Goal: Task Accomplishment & Management: Use online tool/utility

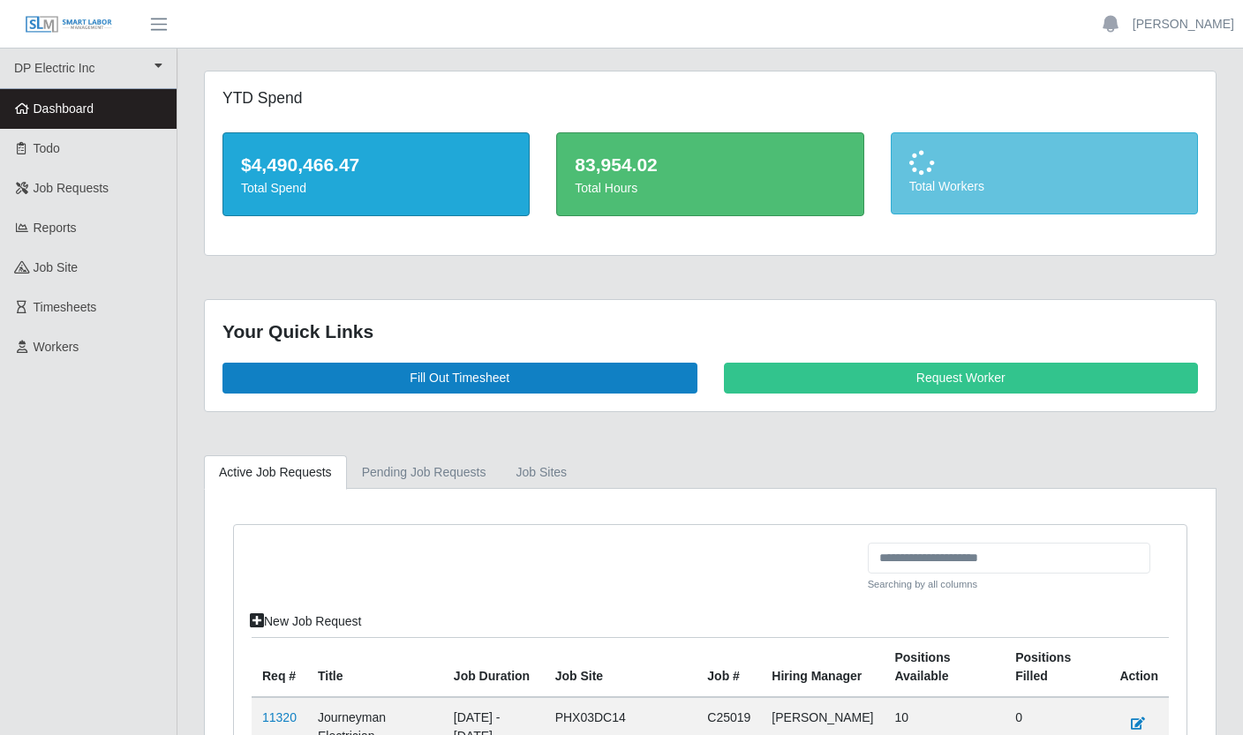
scroll to position [430, 0]
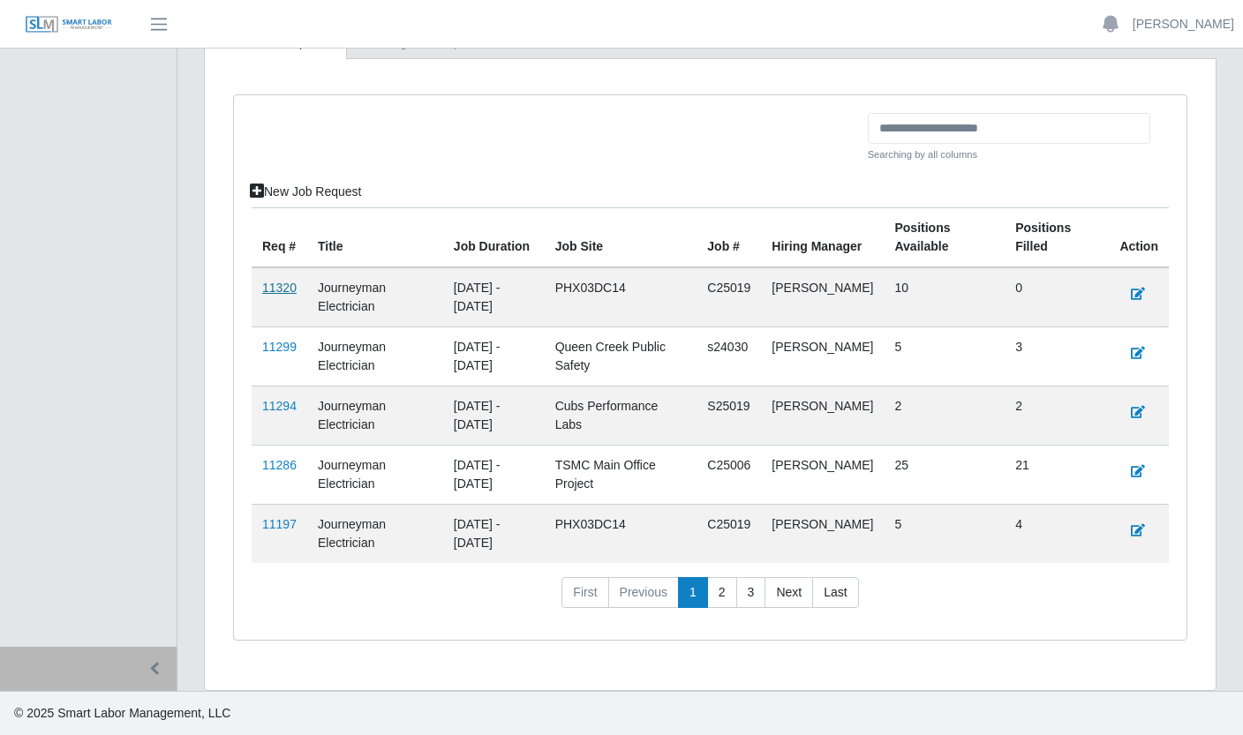
click at [275, 285] on link "11320" at bounding box center [279, 288] width 34 height 14
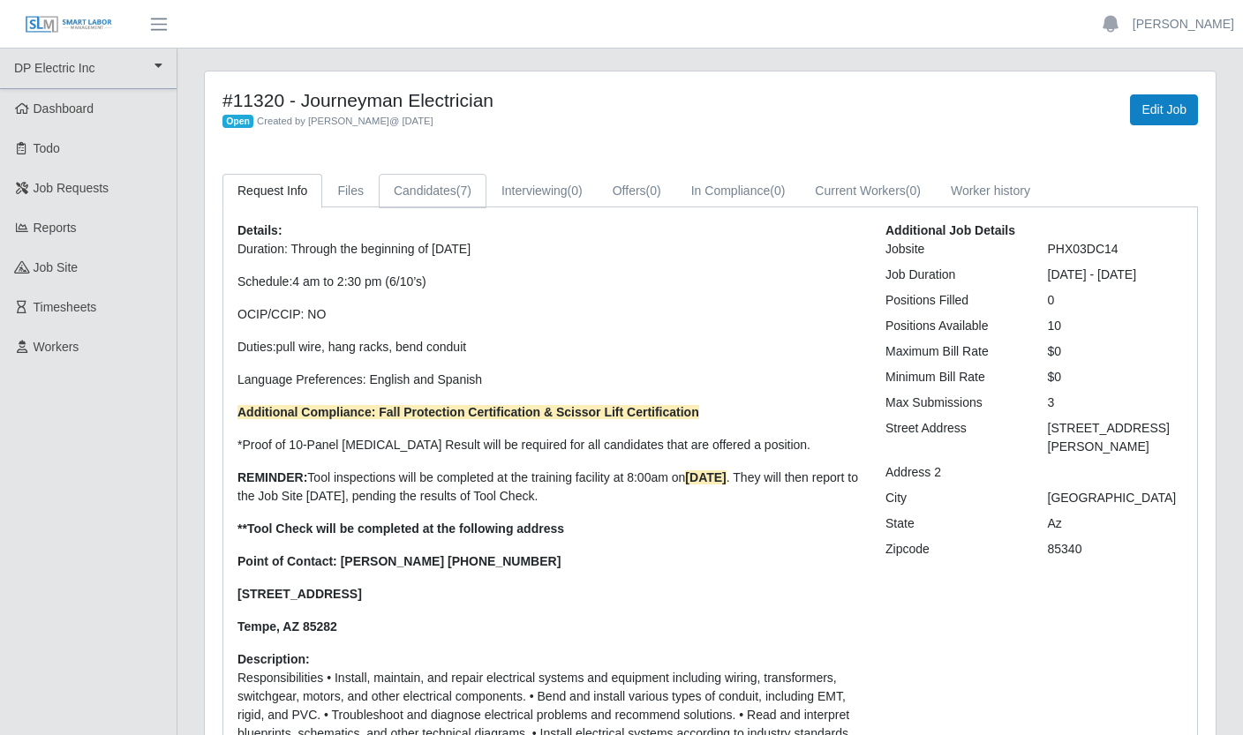
click at [456, 191] on link "Candidates (7)" at bounding box center [433, 191] width 108 height 34
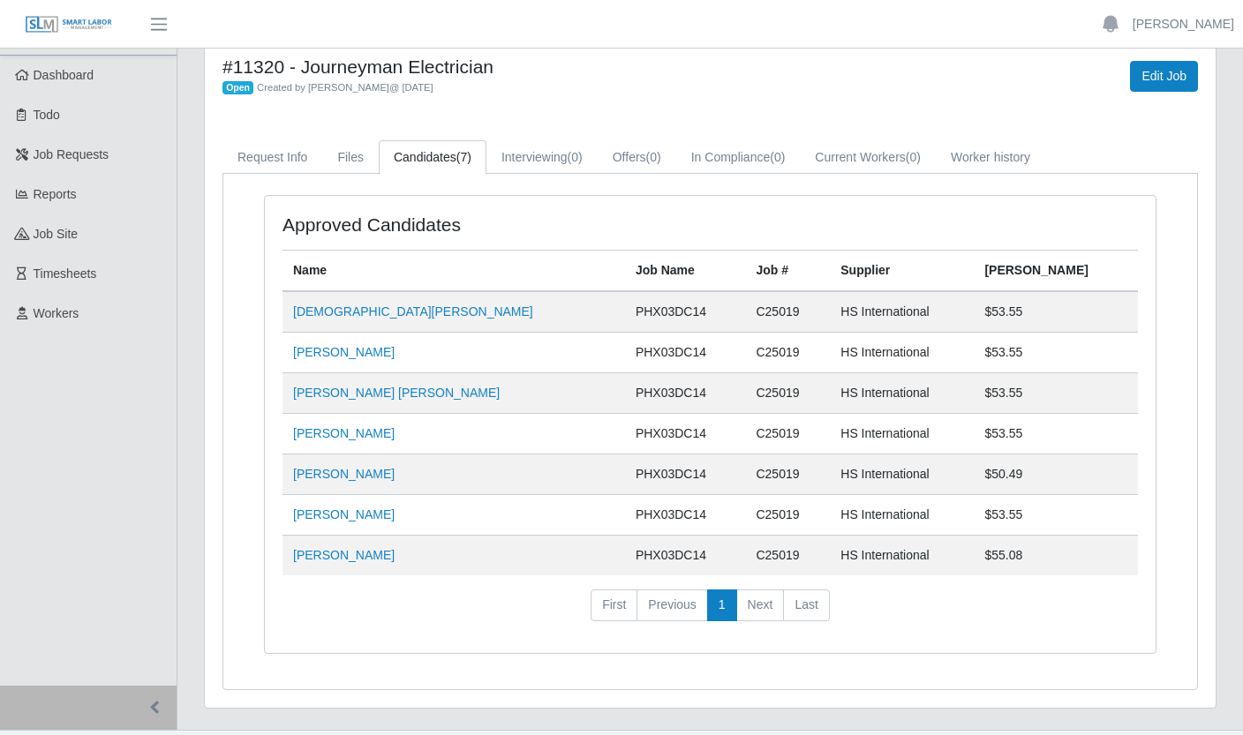
scroll to position [72, 0]
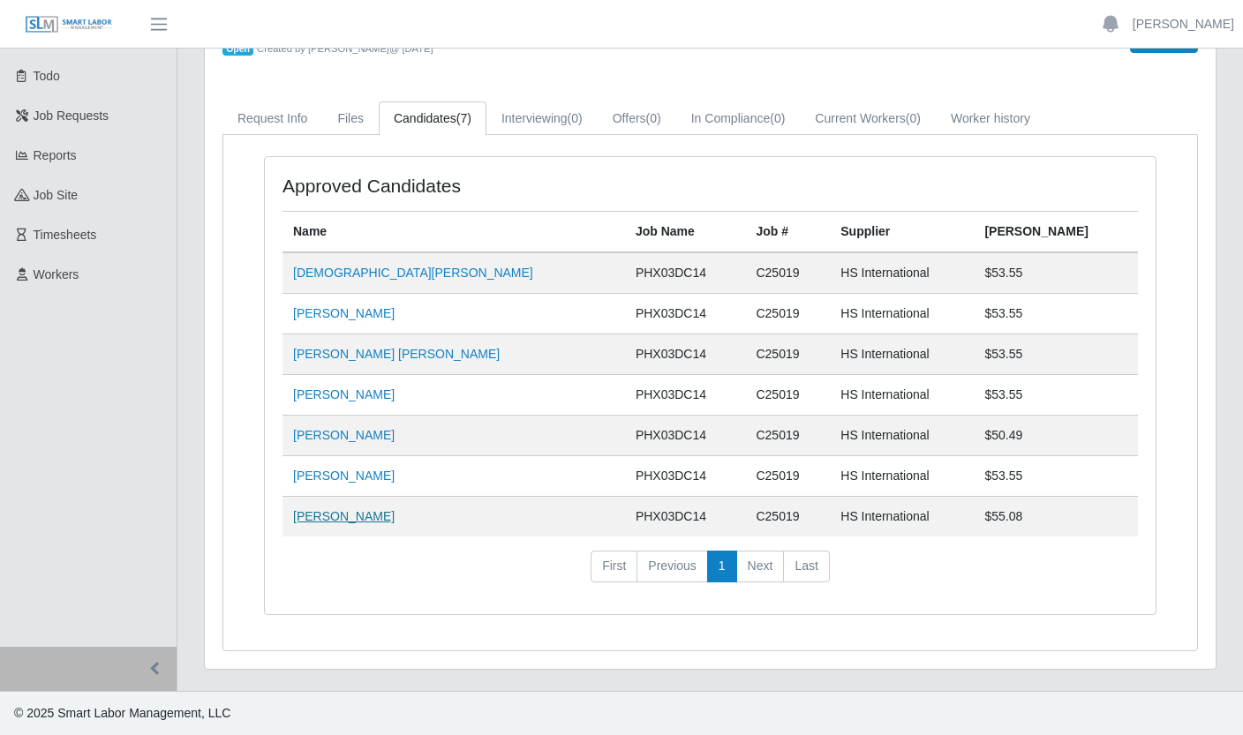
click at [338, 520] on link "[PERSON_NAME]" at bounding box center [343, 516] width 101 height 14
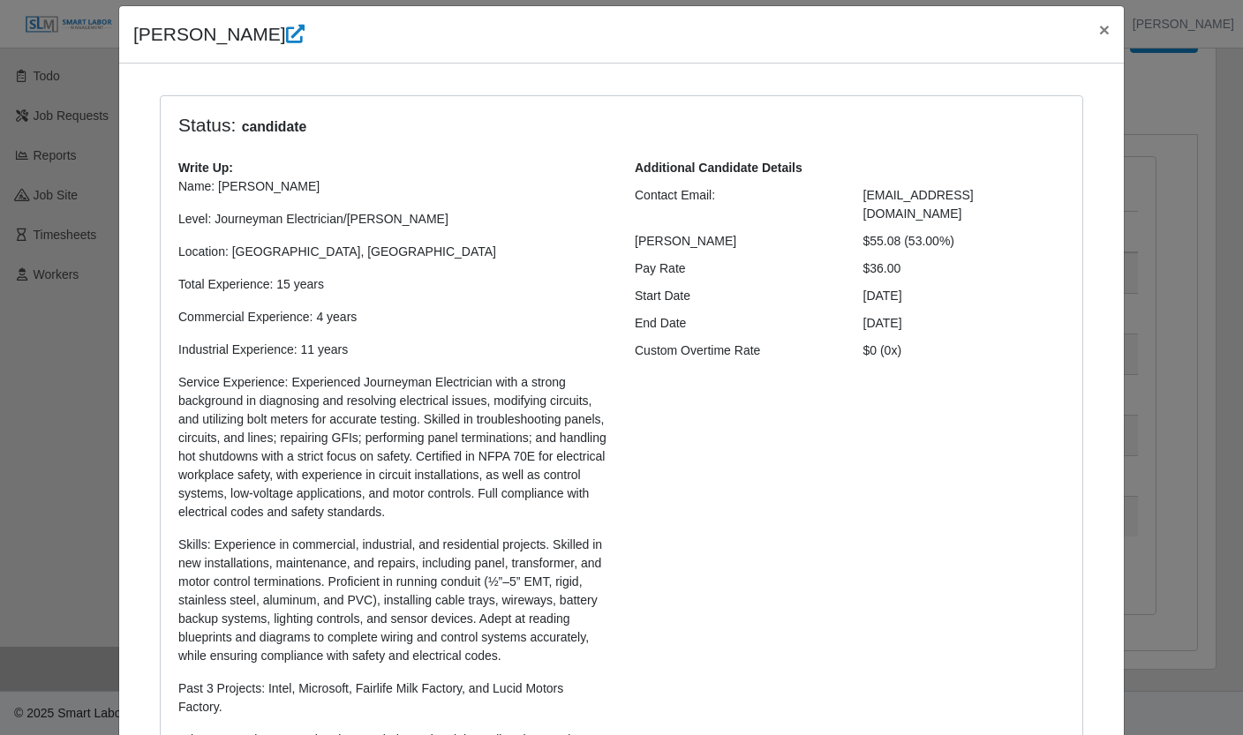
scroll to position [0, 0]
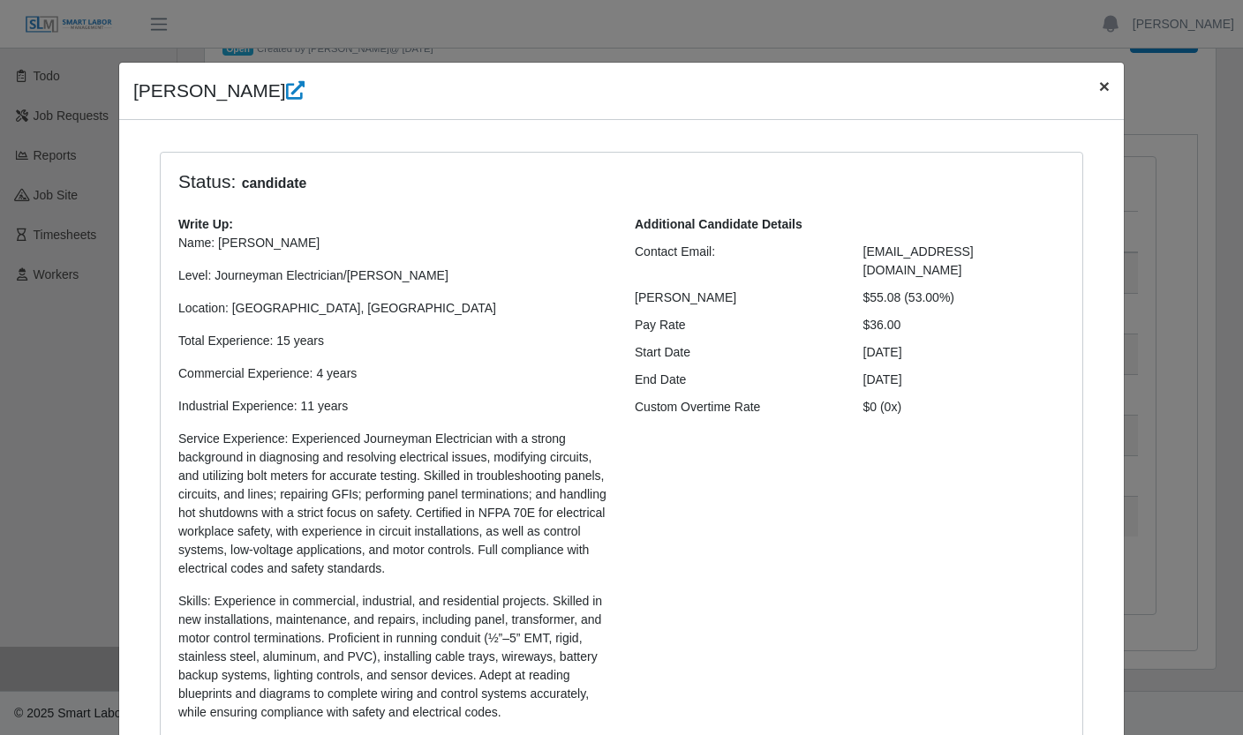
click at [1100, 94] on span "×" at bounding box center [1104, 86] width 11 height 20
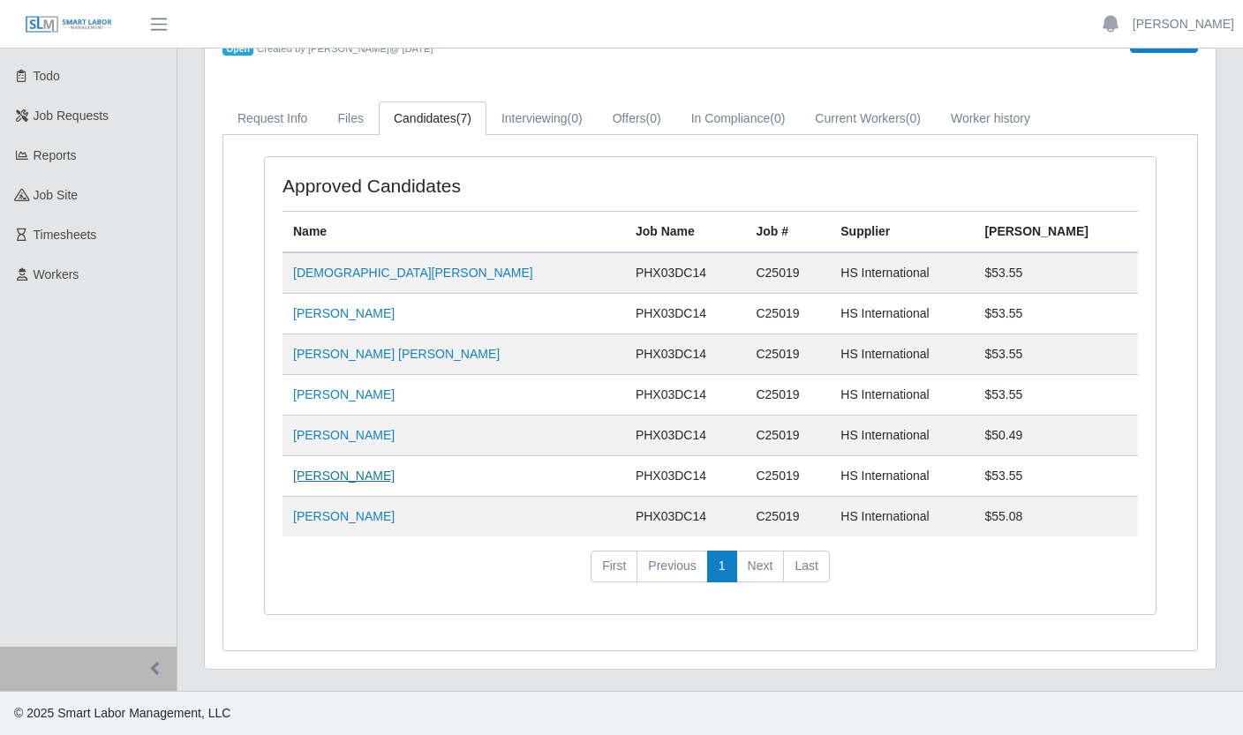
click at [360, 477] on link "[PERSON_NAME]" at bounding box center [343, 476] width 101 height 14
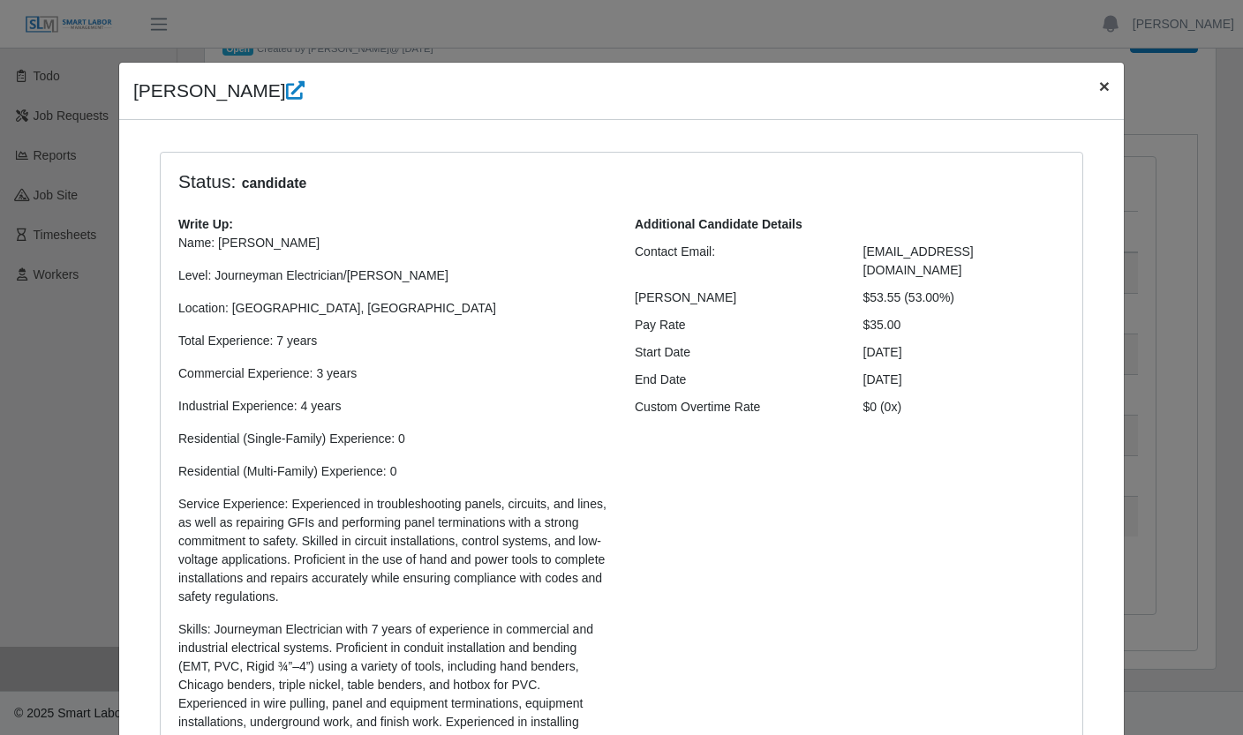
click at [1099, 83] on span "×" at bounding box center [1104, 86] width 11 height 20
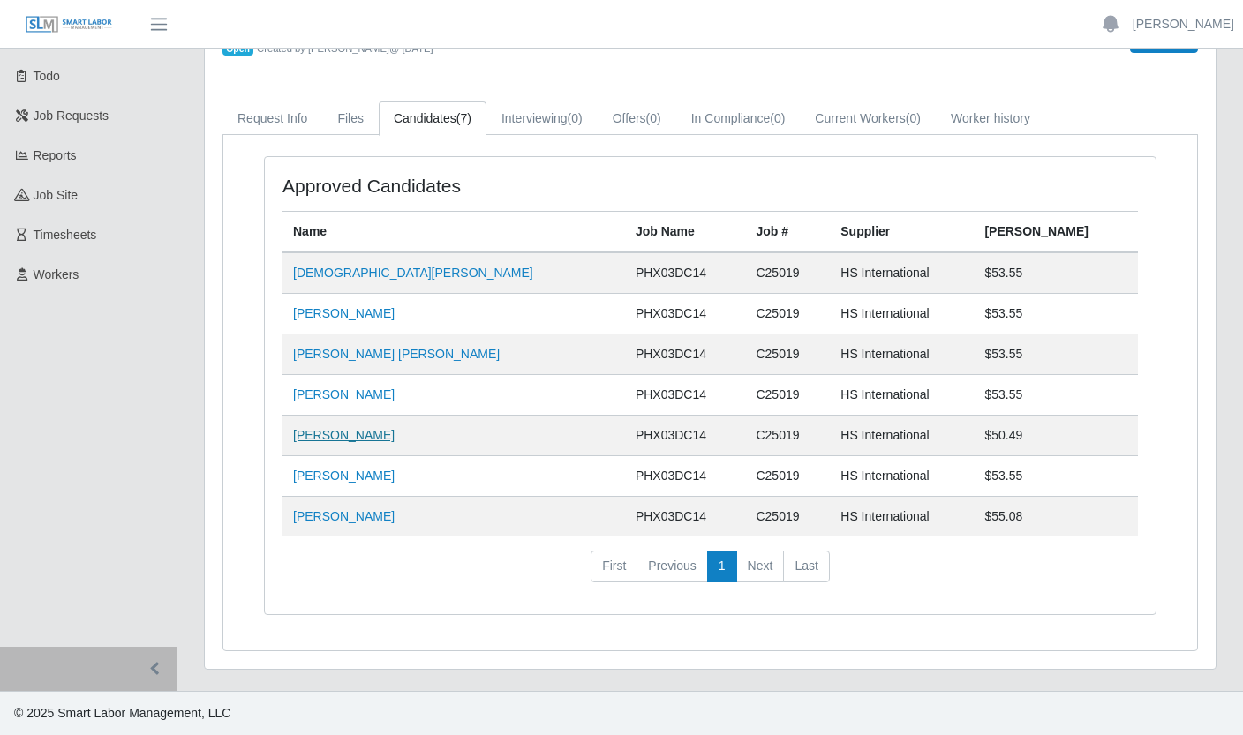
click at [363, 434] on link "[PERSON_NAME]" at bounding box center [343, 435] width 101 height 14
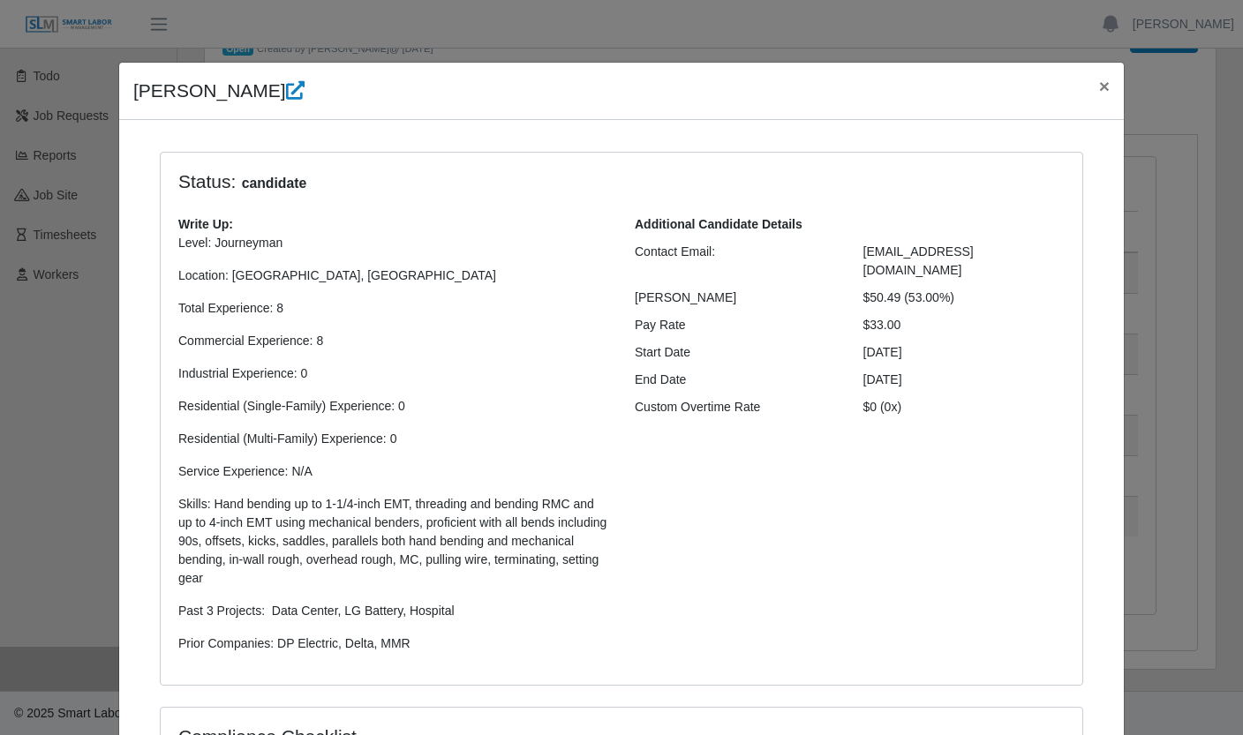
scroll to position [4, 0]
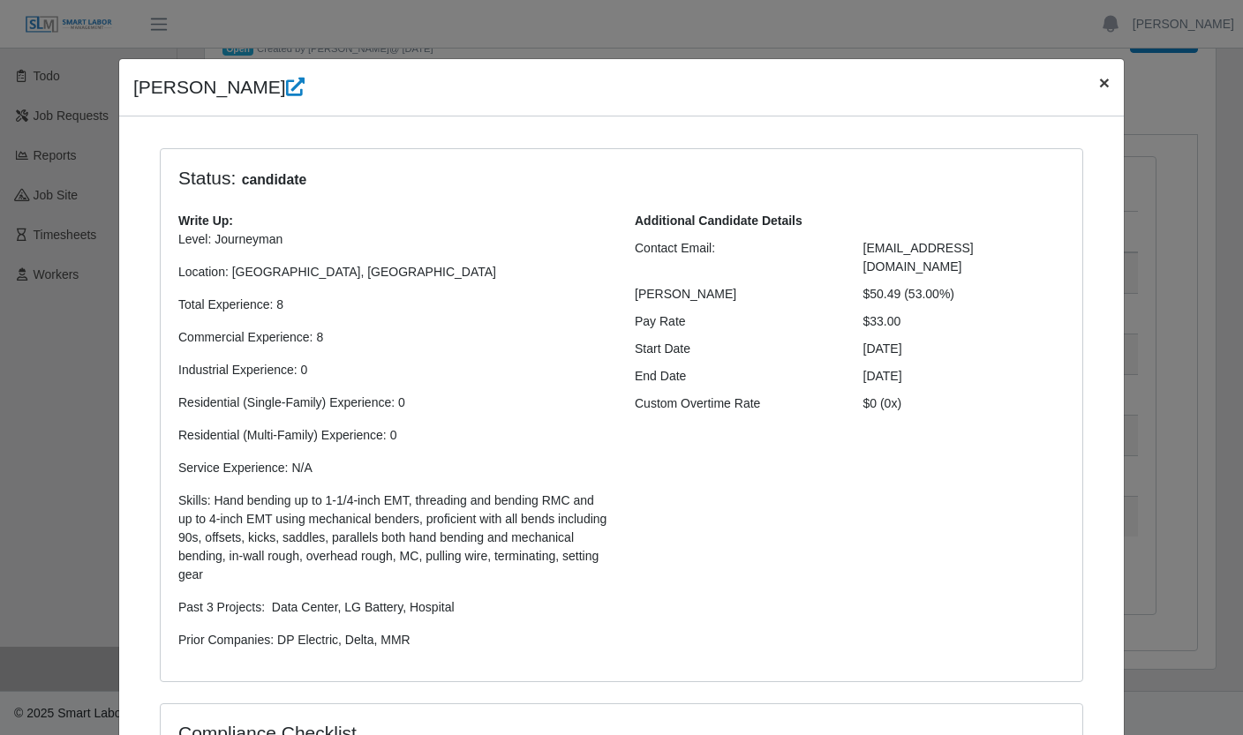
click at [1100, 90] on span "×" at bounding box center [1104, 82] width 11 height 20
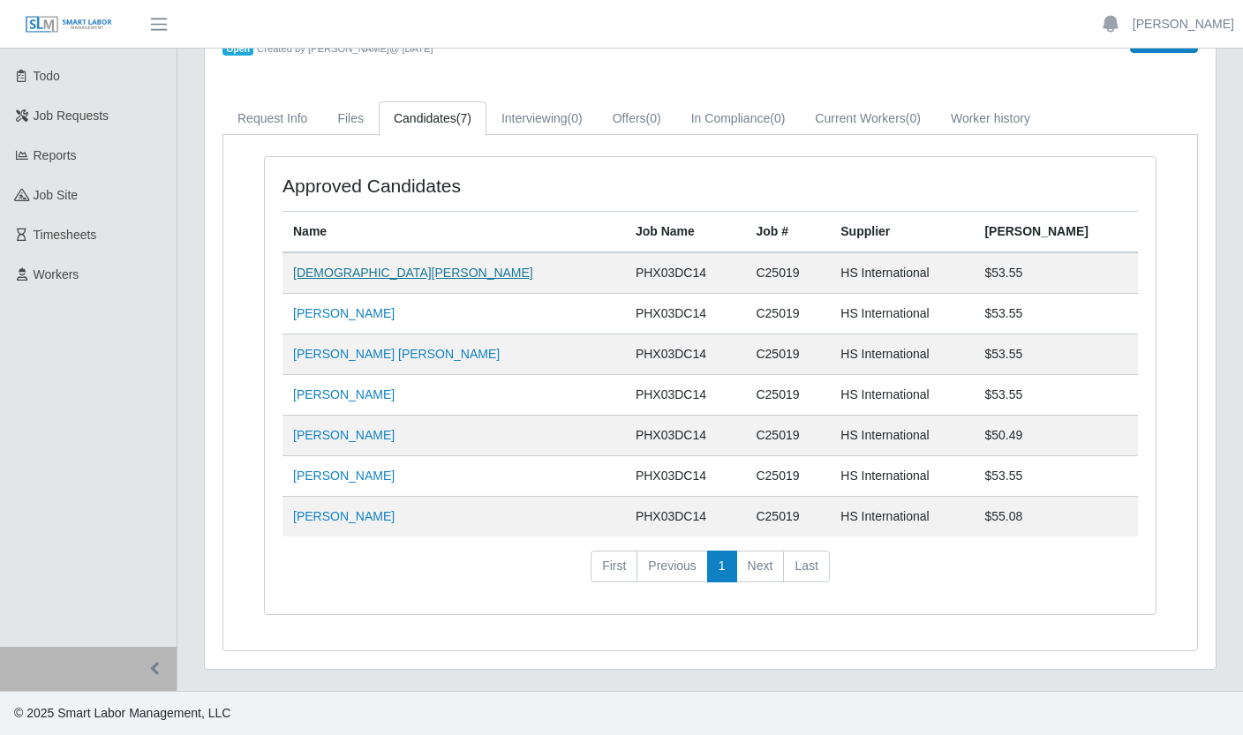
click at [343, 274] on link "[DEMOGRAPHIC_DATA][PERSON_NAME]" at bounding box center [413, 273] width 240 height 14
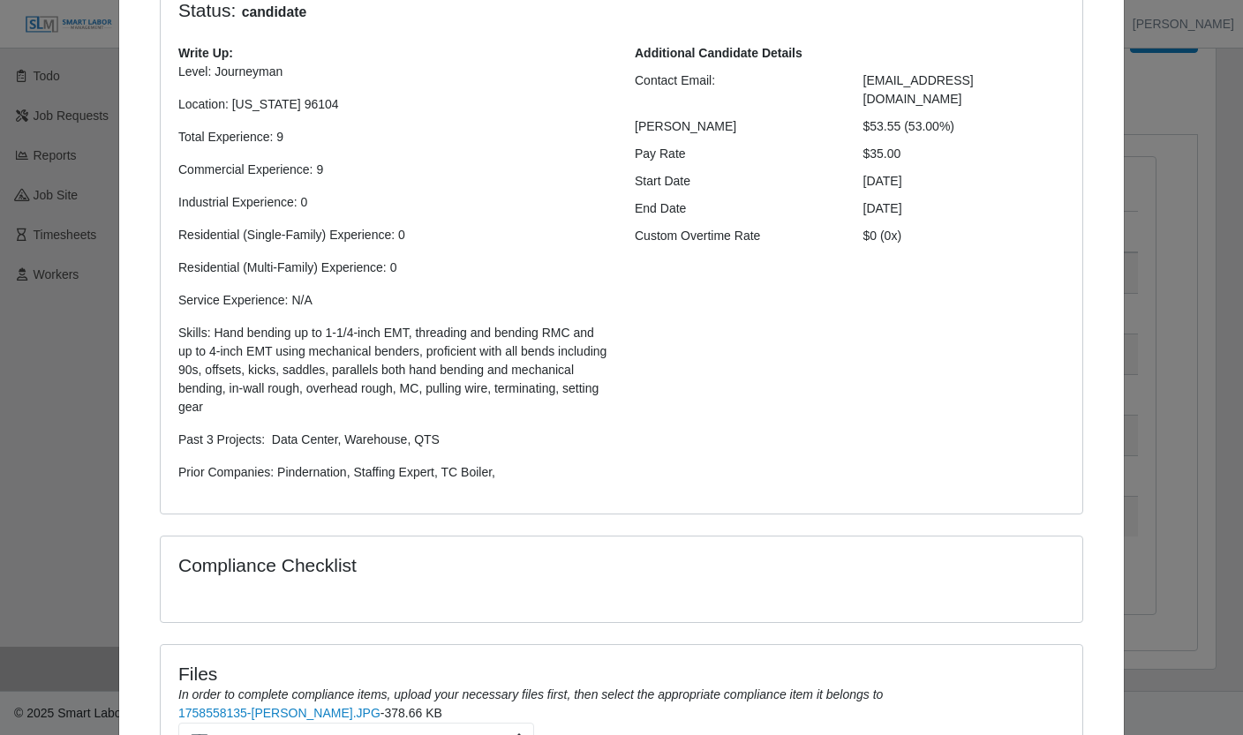
scroll to position [372, 0]
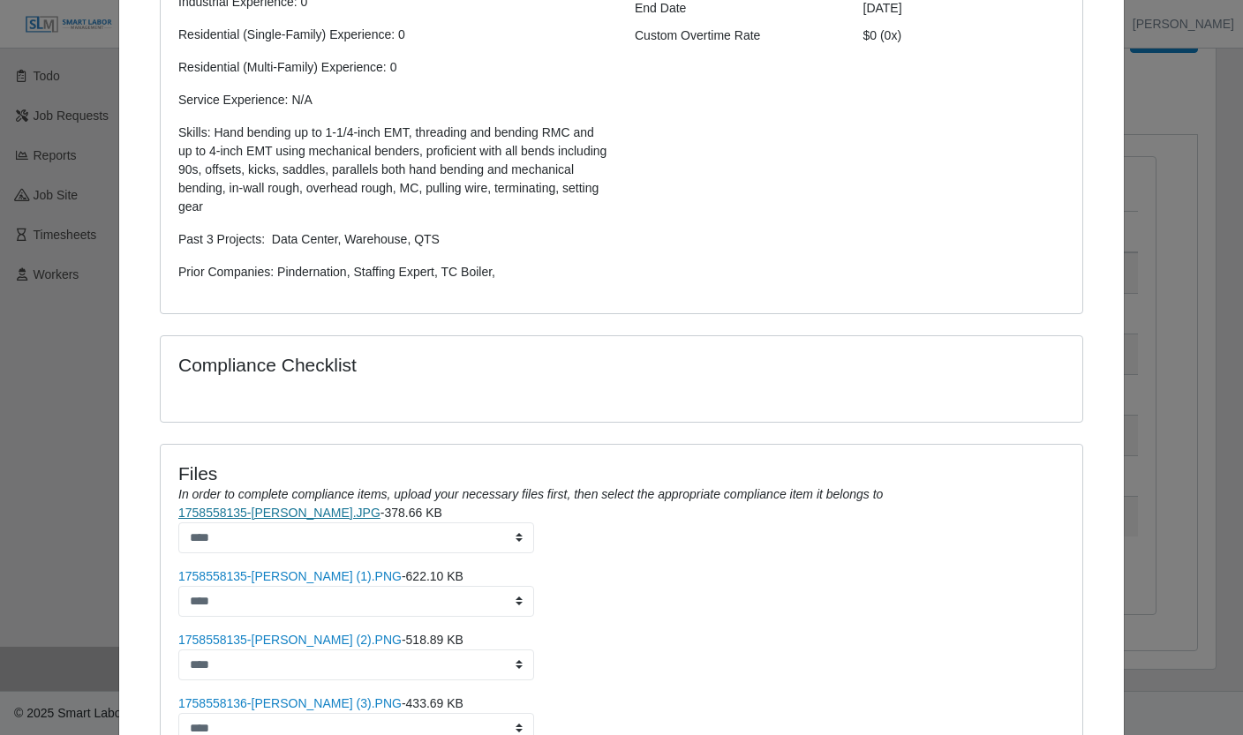
click at [297, 510] on link "1758558135-[PERSON_NAME].JPG" at bounding box center [279, 513] width 202 height 14
click at [284, 575] on link "1758558135-[PERSON_NAME] (1).PNG" at bounding box center [289, 576] width 223 height 14
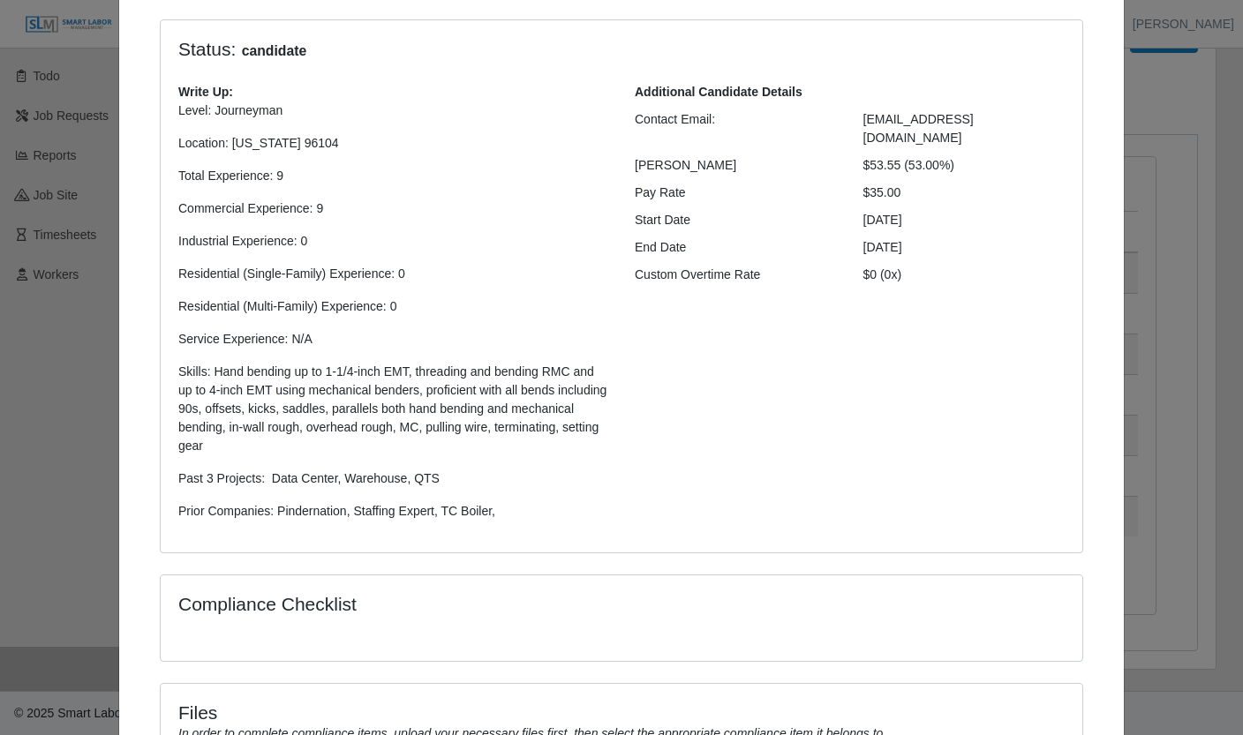
scroll to position [0, 0]
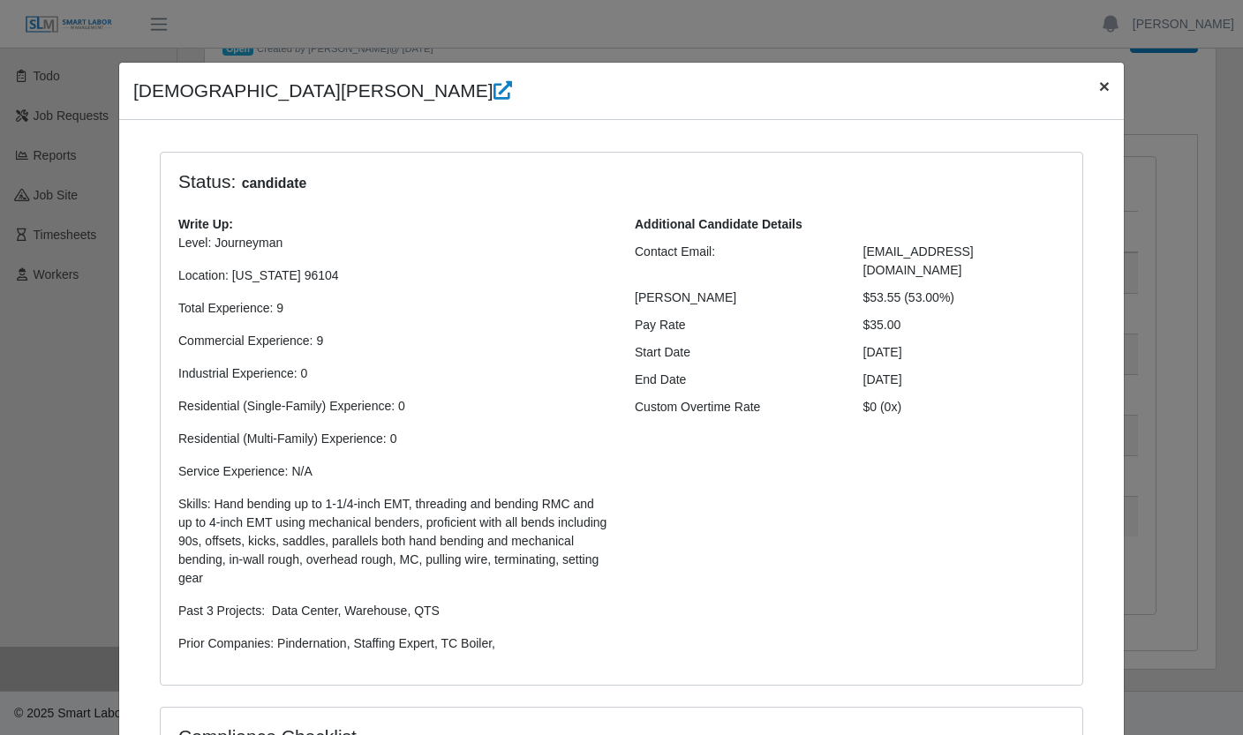
click at [1101, 86] on span "×" at bounding box center [1104, 86] width 11 height 20
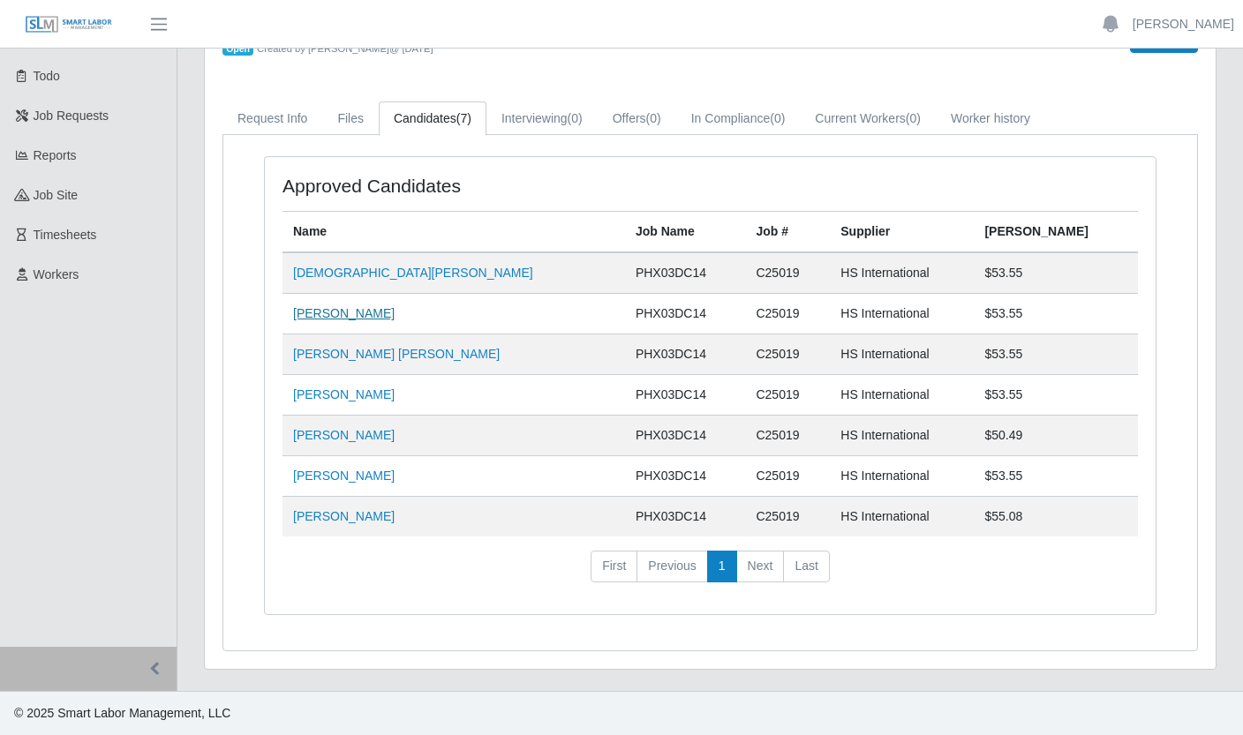
click at [346, 314] on link "[PERSON_NAME]" at bounding box center [343, 313] width 101 height 14
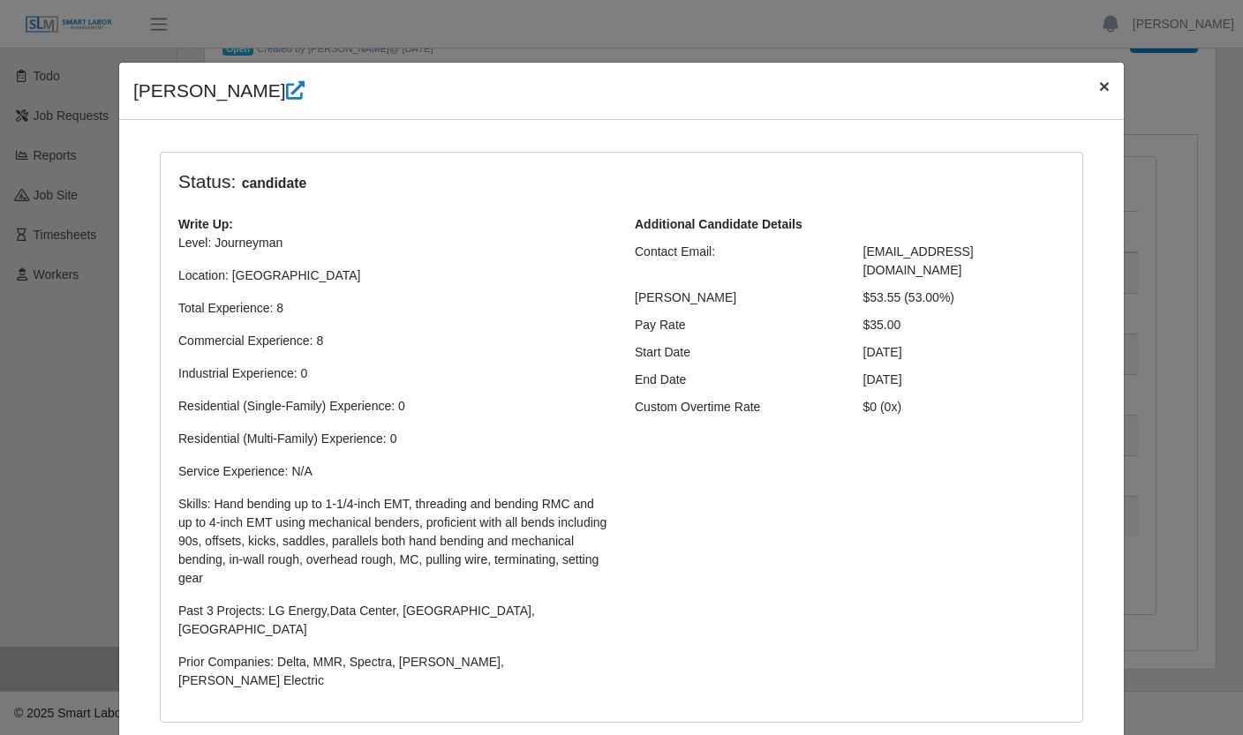
click at [1099, 85] on span "×" at bounding box center [1104, 86] width 11 height 20
